Goal: Complete application form: Complete application form

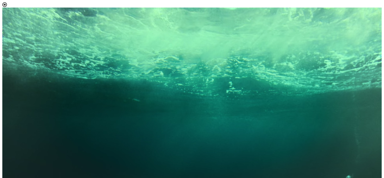
scroll to position [47, 0]
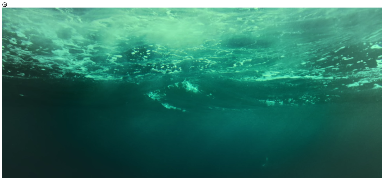
scroll to position [3, 27]
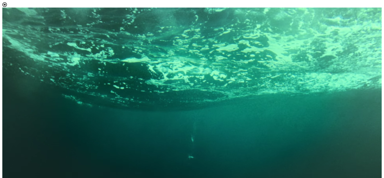
select select "[object Object]"
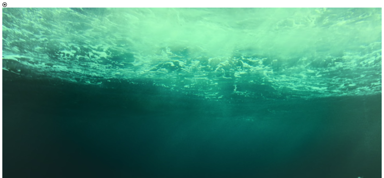
scroll to position [101, 0]
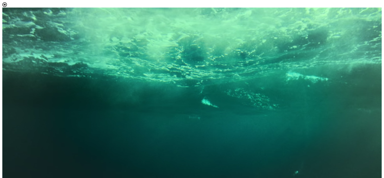
scroll to position [3, 27]
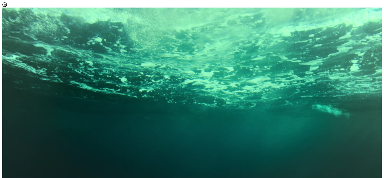
type input "[EMAIL_ADDRESS][DOMAIN_NAME]"
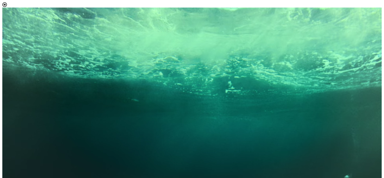
drag, startPoint x: 342, startPoint y: 83, endPoint x: 345, endPoint y: 110, distance: 27.8
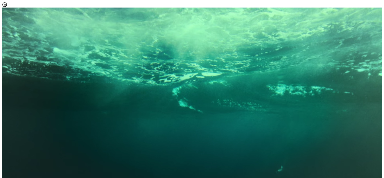
scroll to position [53, 0]
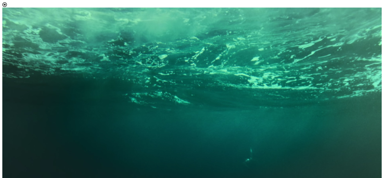
scroll to position [3, 27]
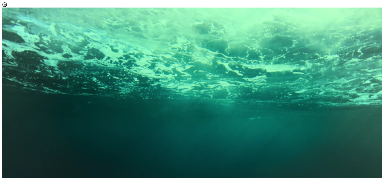
scroll to position [241, 0]
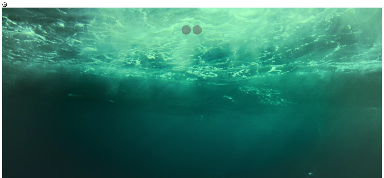
scroll to position [62, 0]
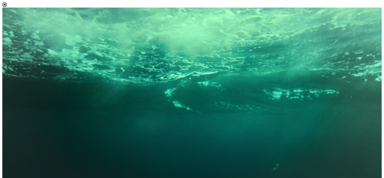
scroll to position [224, 0]
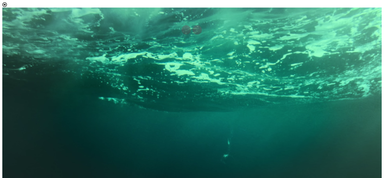
scroll to position [452, 0]
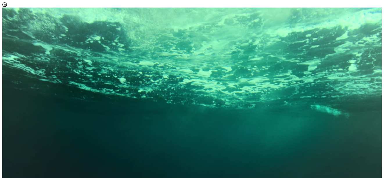
scroll to position [52, 0]
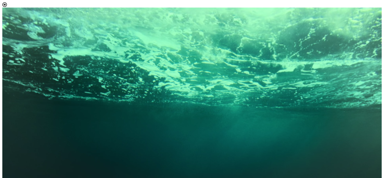
scroll to position [434, 0]
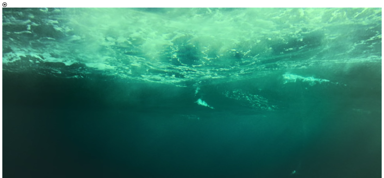
scroll to position [411, 0]
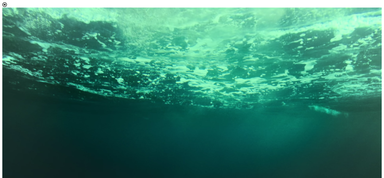
scroll to position [55, 0]
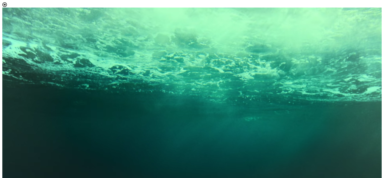
scroll to position [387, 0]
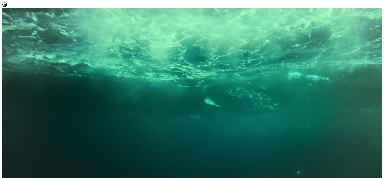
scroll to position [372, 0]
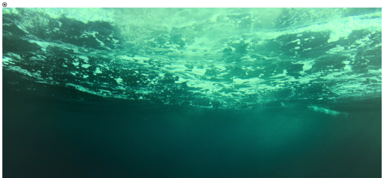
scroll to position [49, 0]
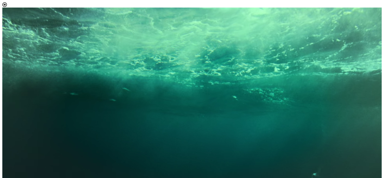
scroll to position [37, 0]
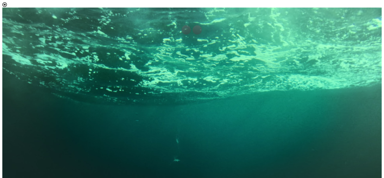
scroll to position [59, 0]
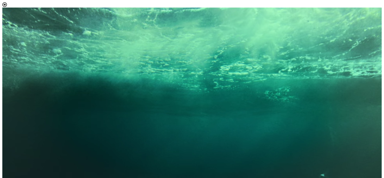
scroll to position [21, 0]
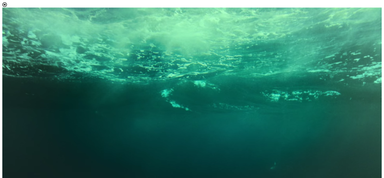
scroll to position [60, 0]
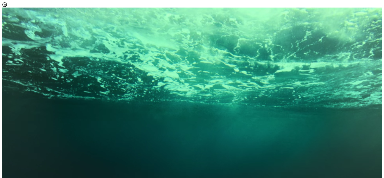
scroll to position [360, 0]
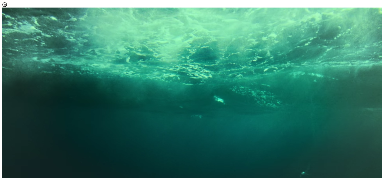
scroll to position [396, 0]
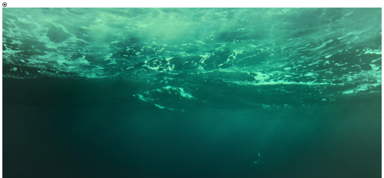
scroll to position [48, 0]
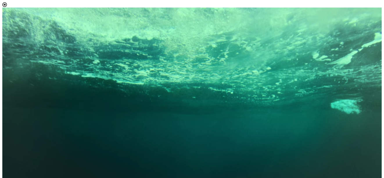
scroll to position [40, 0]
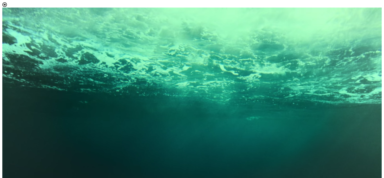
scroll to position [322, 0]
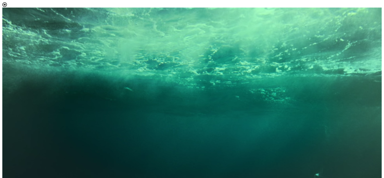
scroll to position [69, 0]
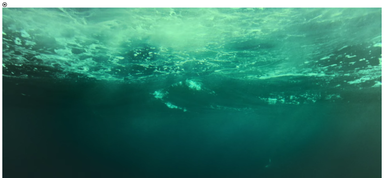
scroll to position [379, 0]
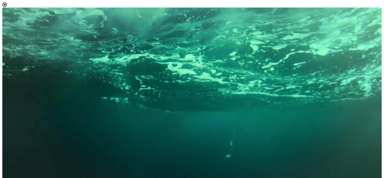
scroll to position [151, 0]
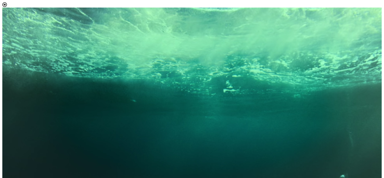
scroll to position [63, 0]
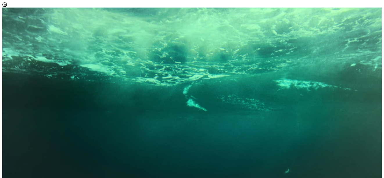
scroll to position [163, 0]
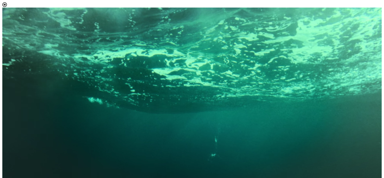
scroll to position [107, 0]
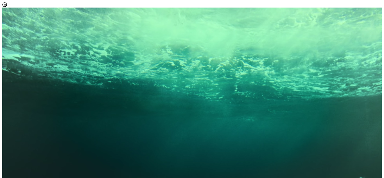
scroll to position [108, 0]
